Goal: Task Accomplishment & Management: Manage account settings

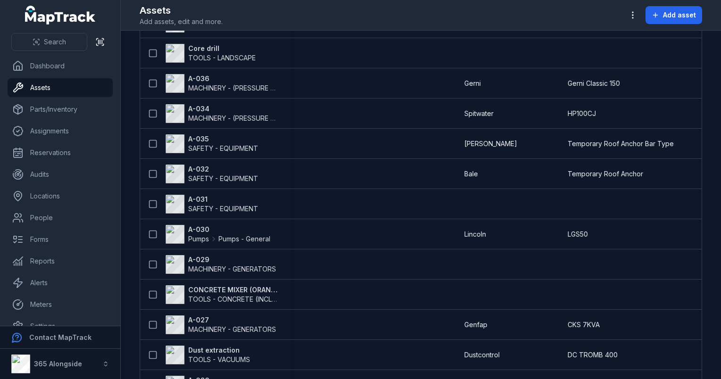
scroll to position [1616, 0]
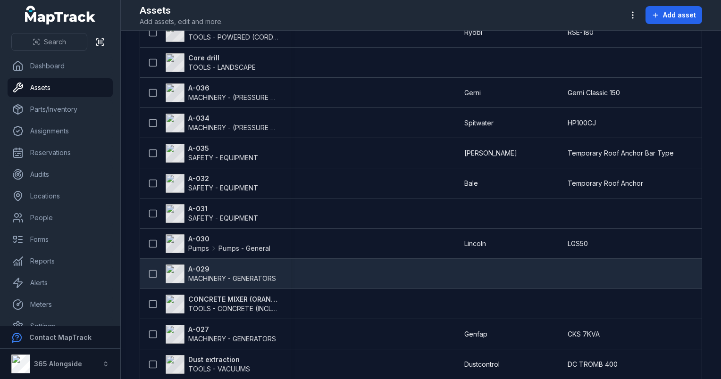
click at [251, 275] on span "MACHINERY - GENERATORS" at bounding box center [232, 279] width 88 height 8
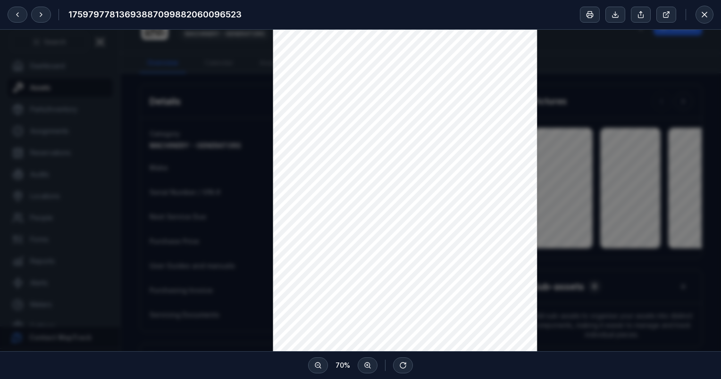
scroll to position [189, 0]
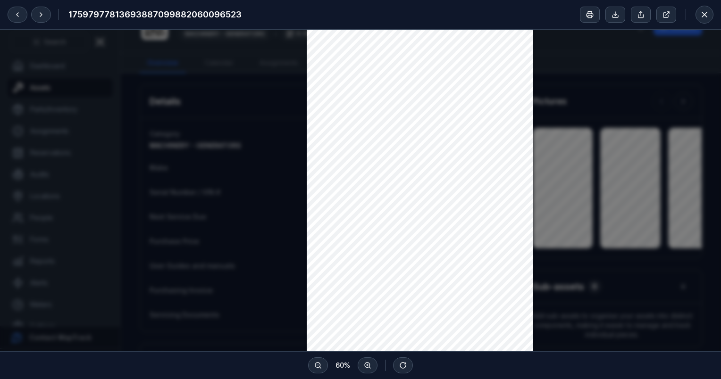
click at [664, 178] on div at bounding box center [360, 257] width 721 height 832
click at [43, 17] on icon at bounding box center [41, 15] width 8 height 8
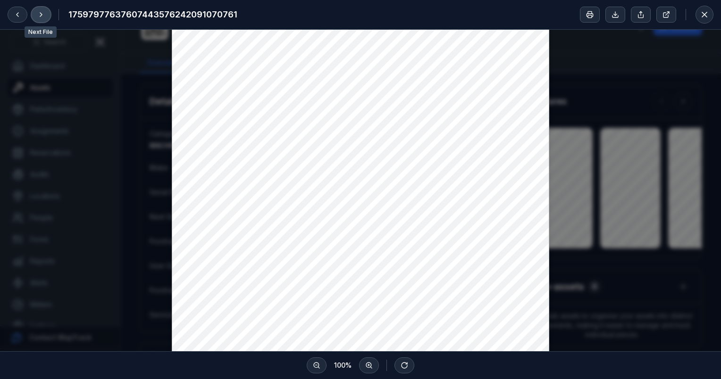
click at [43, 17] on icon at bounding box center [41, 15] width 8 height 8
drag, startPoint x: 699, startPoint y: 12, endPoint x: 699, endPoint y: 18, distance: 6.1
click at [699, 12] on button at bounding box center [704, 15] width 18 height 18
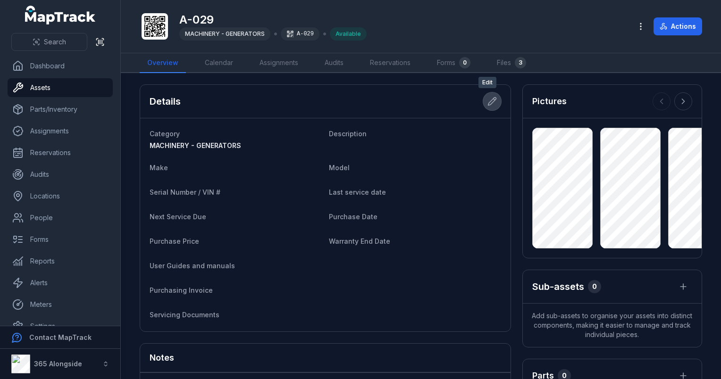
click at [491, 100] on icon at bounding box center [491, 101] width 9 height 9
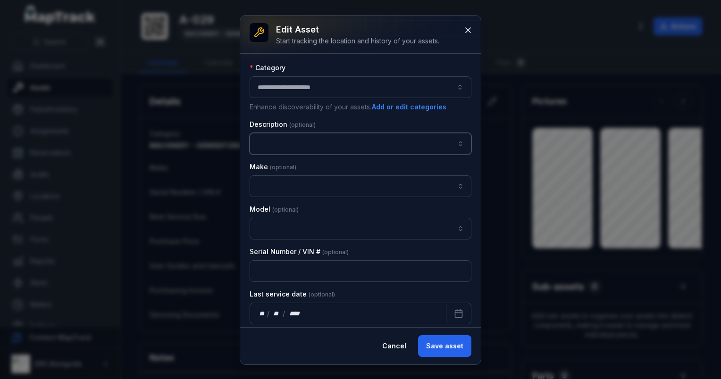
click at [277, 136] on input "asset-edit:description-label" at bounding box center [361, 144] width 222 height 22
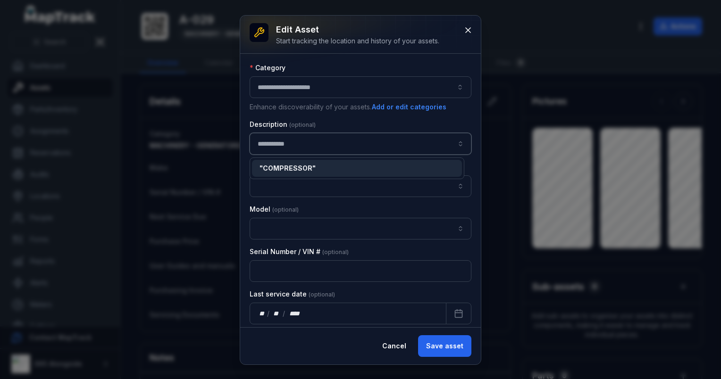
type input "**********"
click at [330, 159] on div "" COMPRESSOR "" at bounding box center [357, 169] width 215 height 22
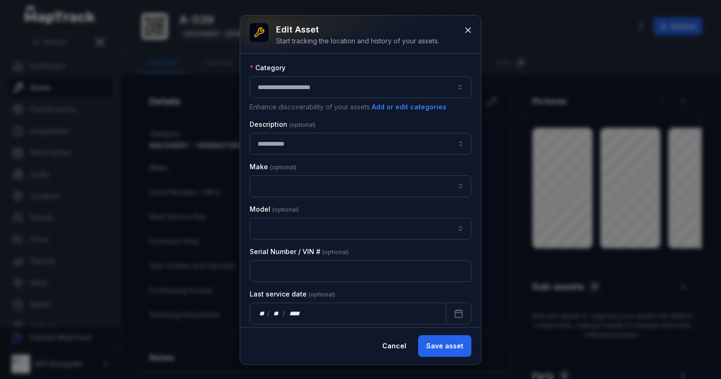
click at [435, 346] on div "**********" at bounding box center [360, 190] width 241 height 349
click at [445, 352] on button "Save asset" at bounding box center [444, 346] width 53 height 22
